Goal: Book appointment/travel/reservation

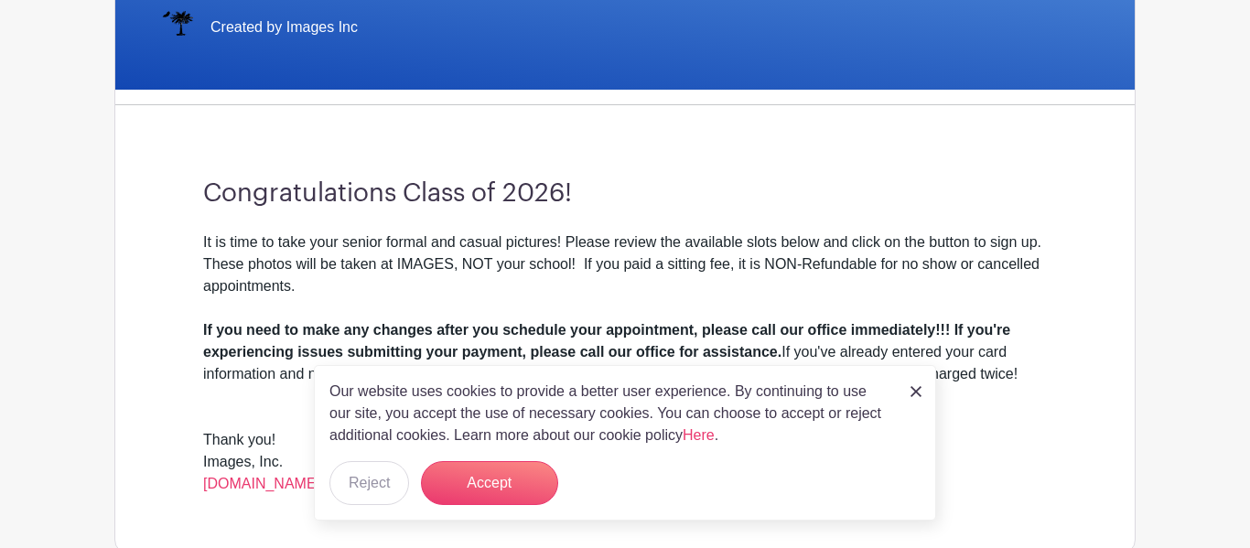
scroll to position [403, 0]
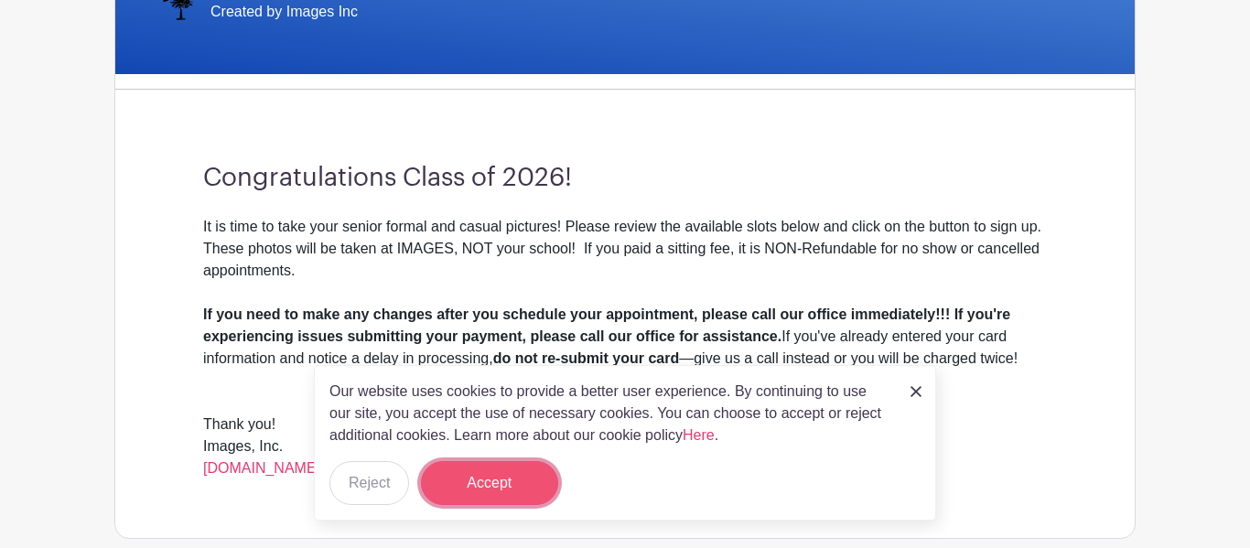
click at [482, 476] on button "Accept" at bounding box center [489, 483] width 137 height 44
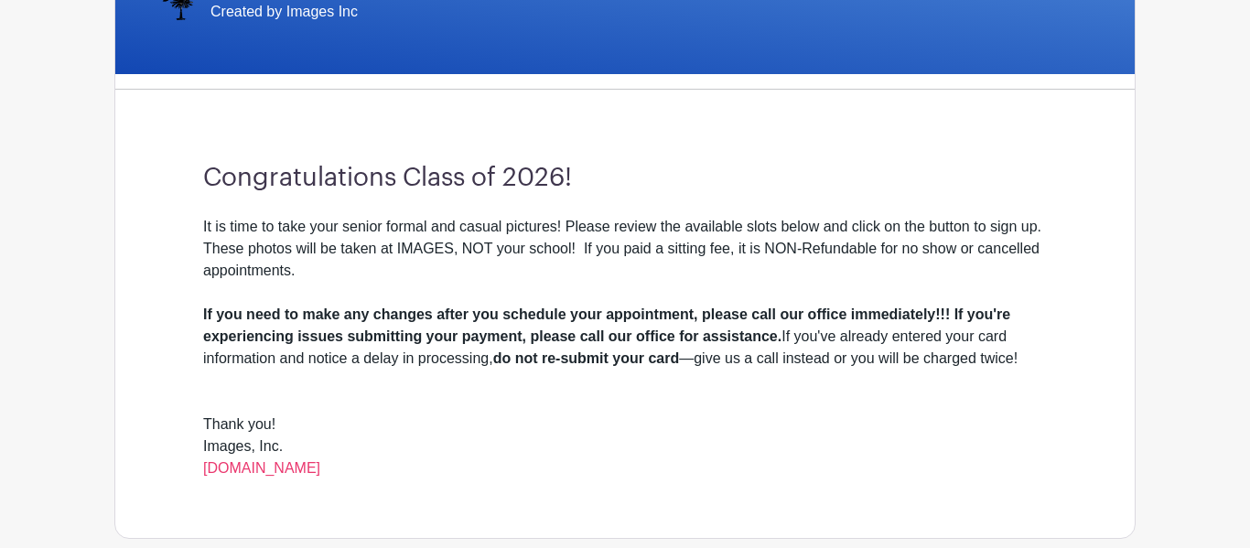
click at [484, 477] on div "Images, Inc. [DOMAIN_NAME]" at bounding box center [625, 458] width 844 height 44
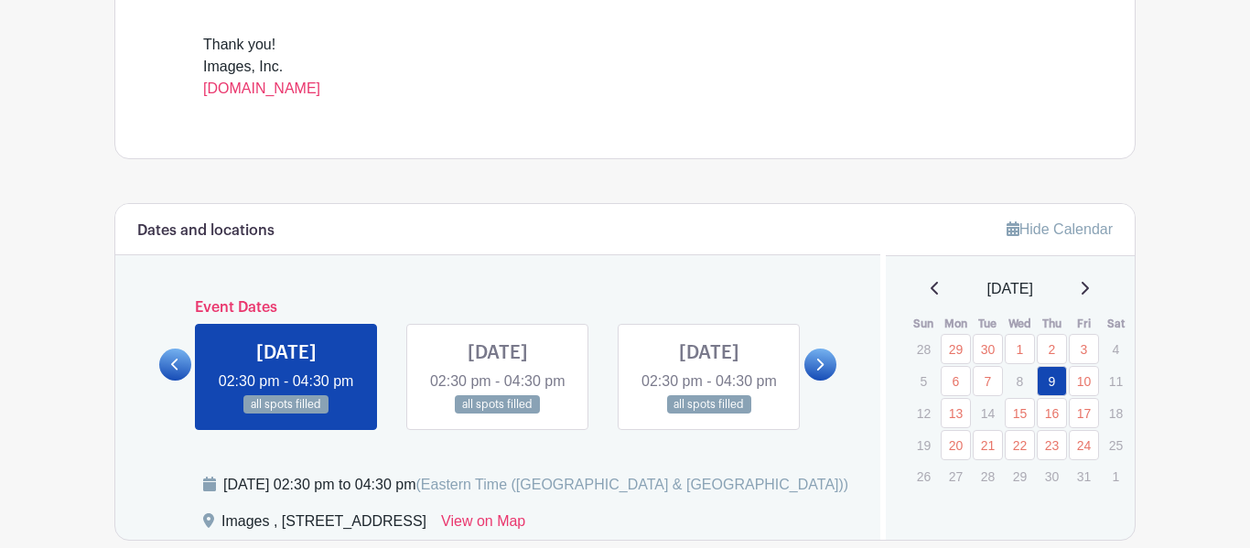
scroll to position [782, 0]
click at [1100, 282] on div "[DATE]" at bounding box center [1011, 290] width 206 height 22
click at [1075, 299] on div "[DATE]" at bounding box center [1011, 290] width 206 height 22
click at [1089, 294] on icon at bounding box center [1085, 289] width 7 height 13
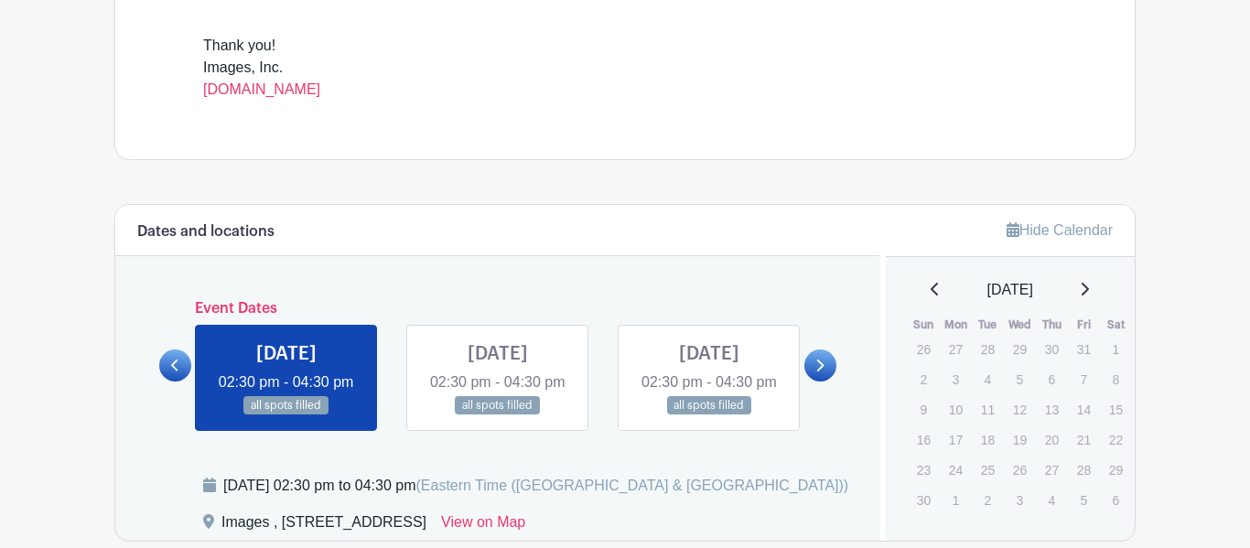
click at [931, 296] on icon at bounding box center [935, 289] width 9 height 15
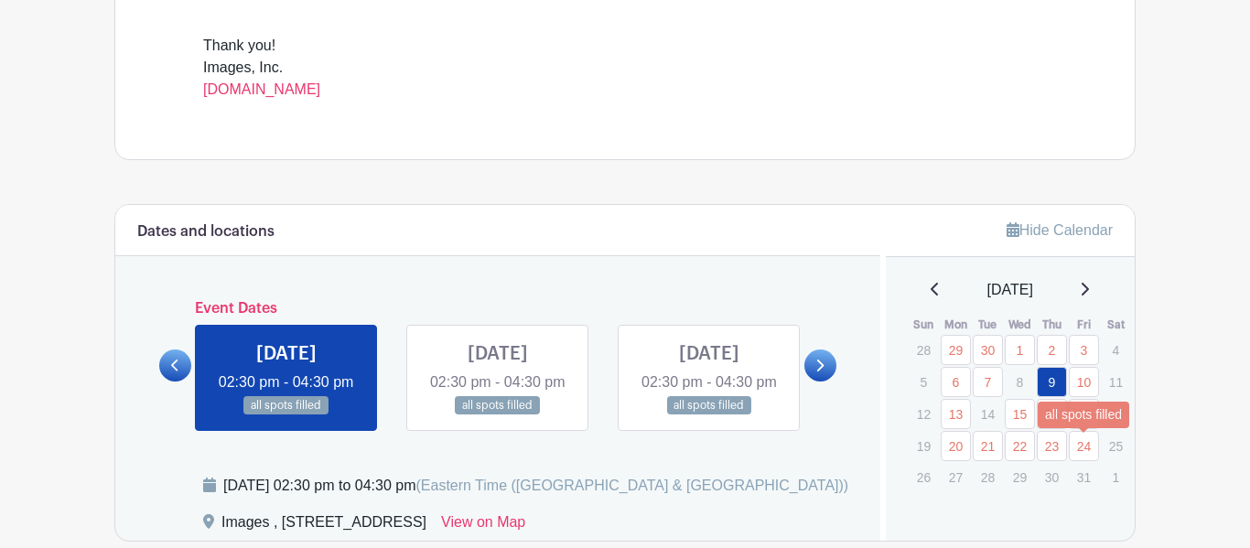
click at [1086, 452] on link "24" at bounding box center [1084, 446] width 30 height 30
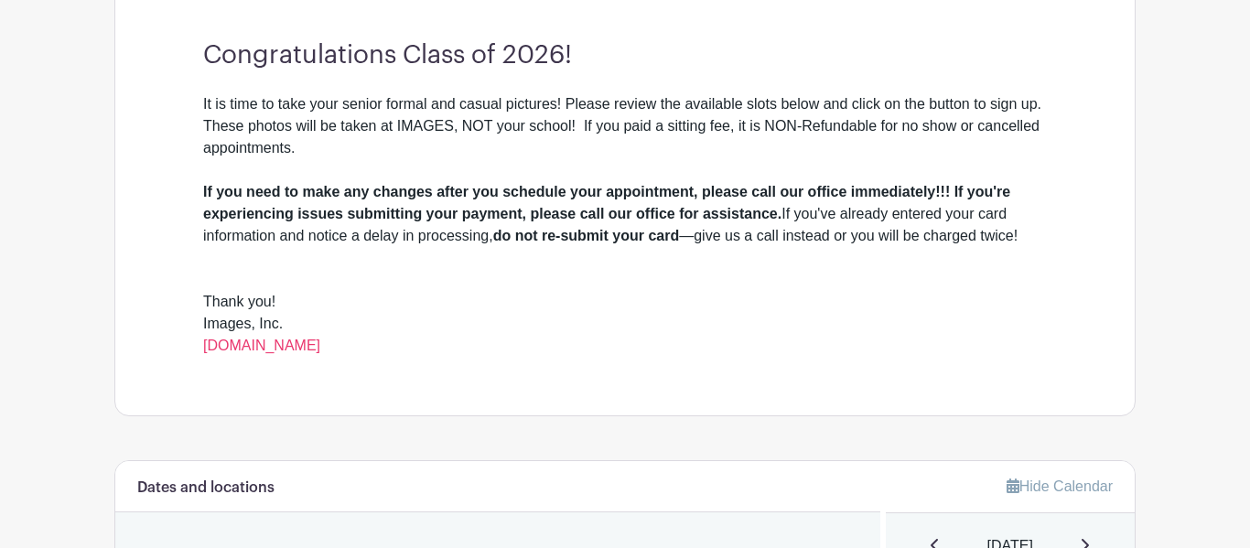
scroll to position [489, 0]
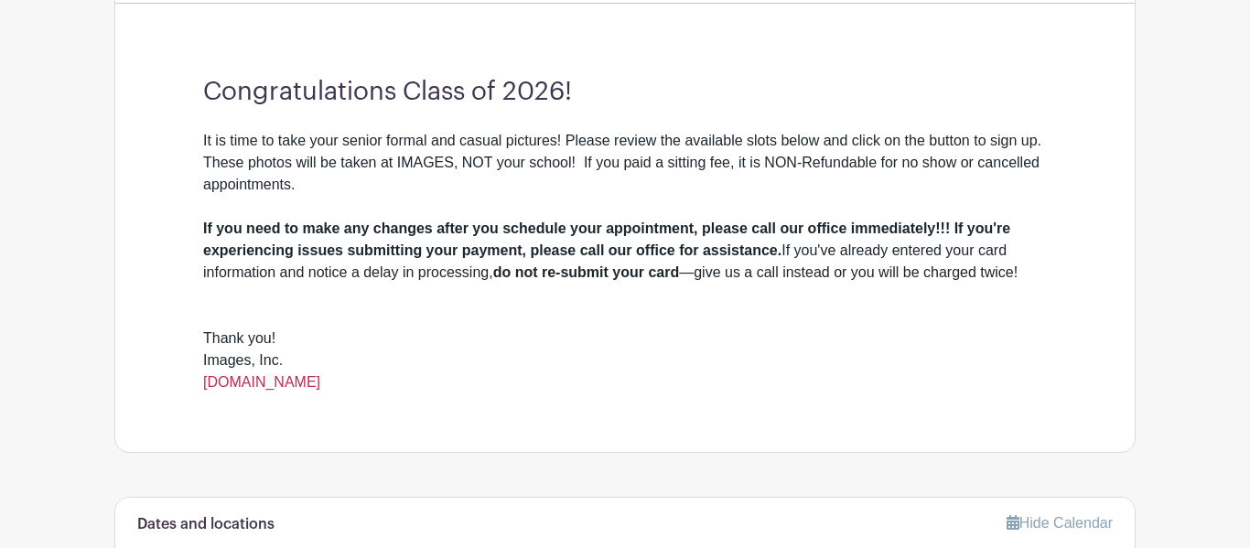
click at [320, 390] on link "[DOMAIN_NAME]" at bounding box center [261, 382] width 117 height 16
